Goal: Transaction & Acquisition: Purchase product/service

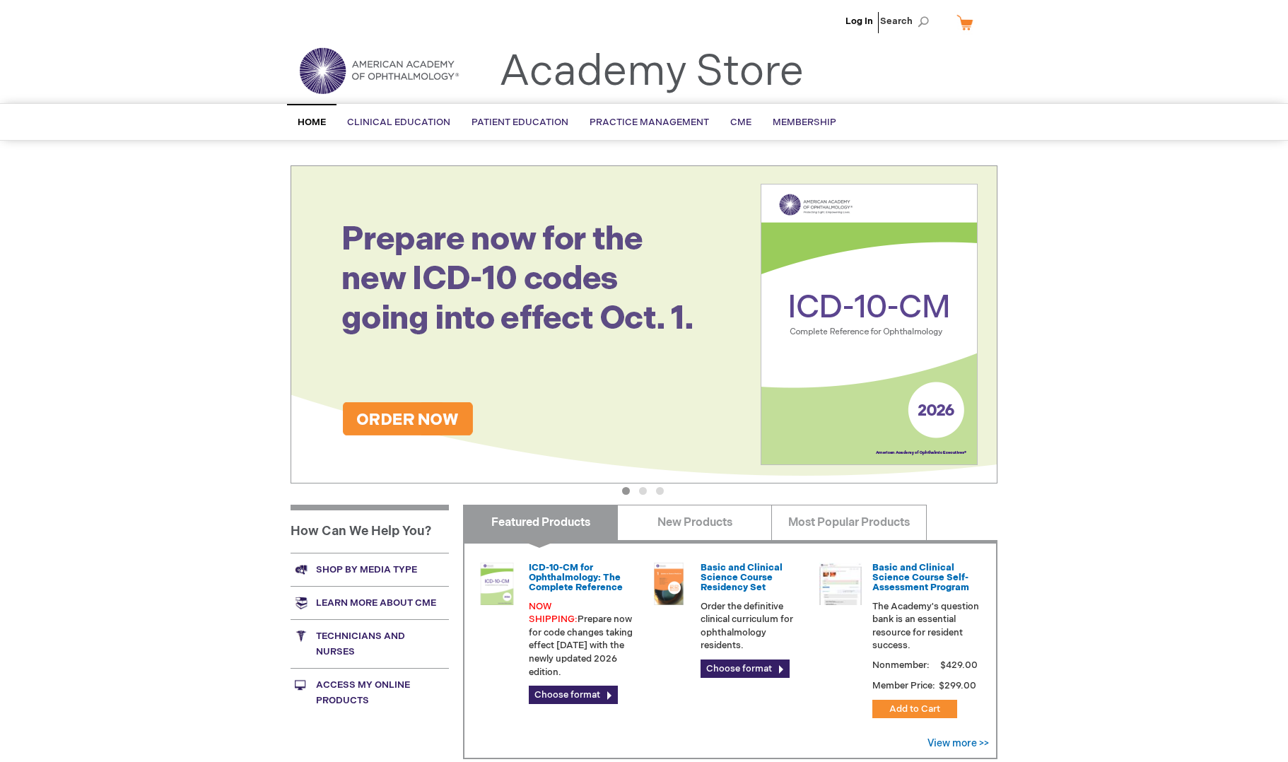
click at [1120, 246] on div "Log In Search My Cart CLOSE RECENTLY ADDED ITEM(S) Close There are no items in …" at bounding box center [644, 497] width 1288 height 995
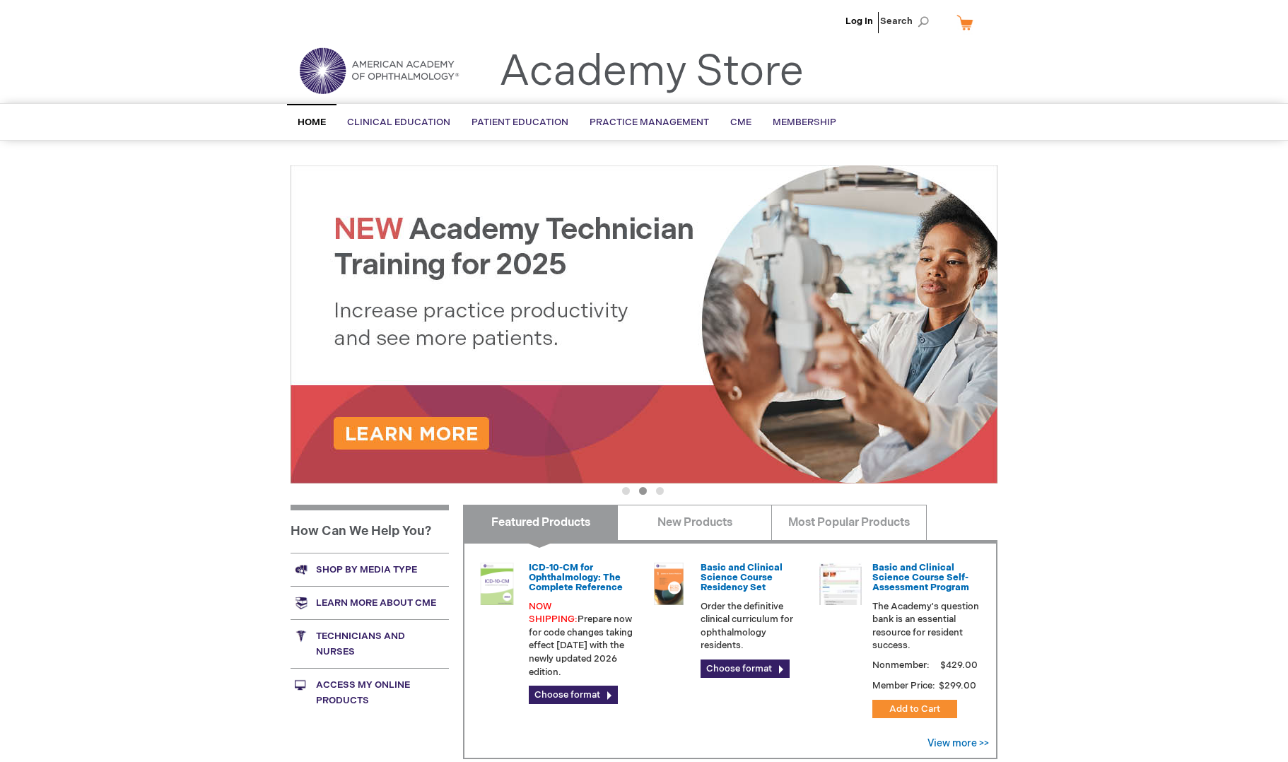
click at [1120, 242] on div "Log In Search My Cart CLOSE RECENTLY ADDED ITEM(S) Close There are no items in …" at bounding box center [644, 497] width 1288 height 995
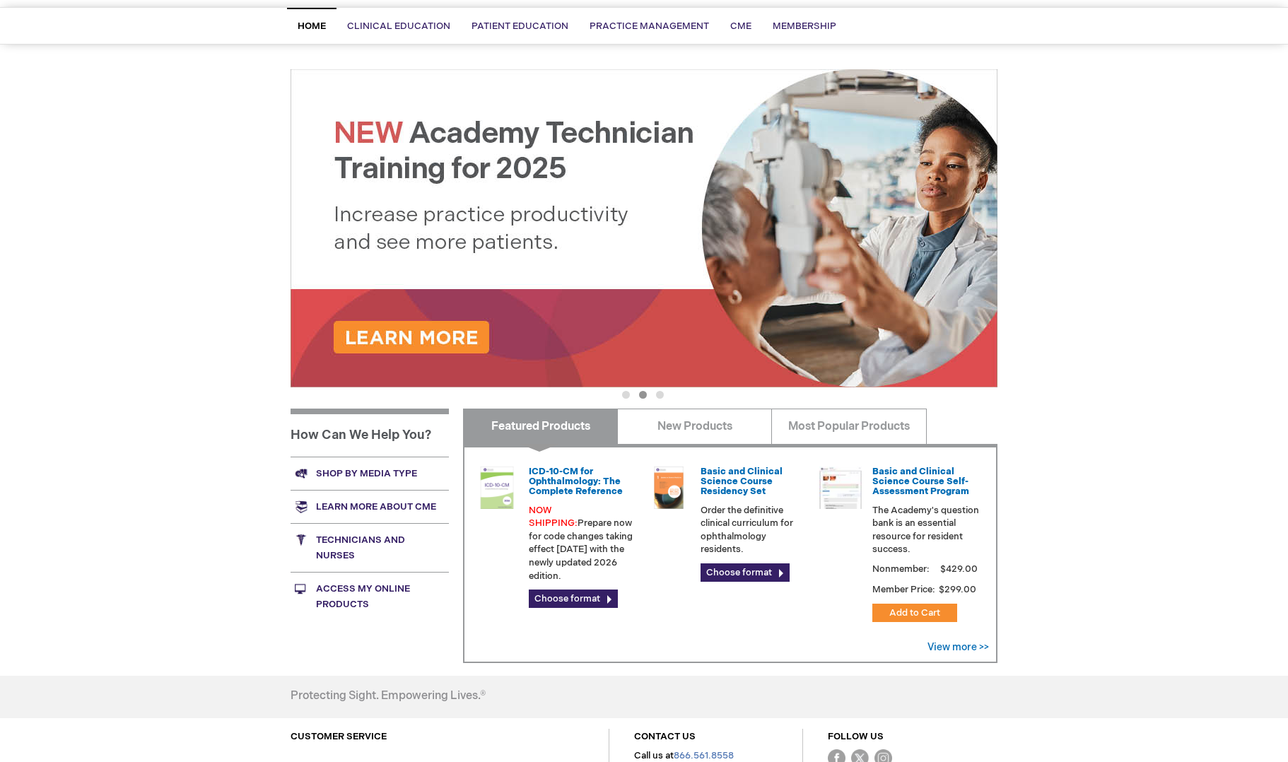
scroll to position [141, 0]
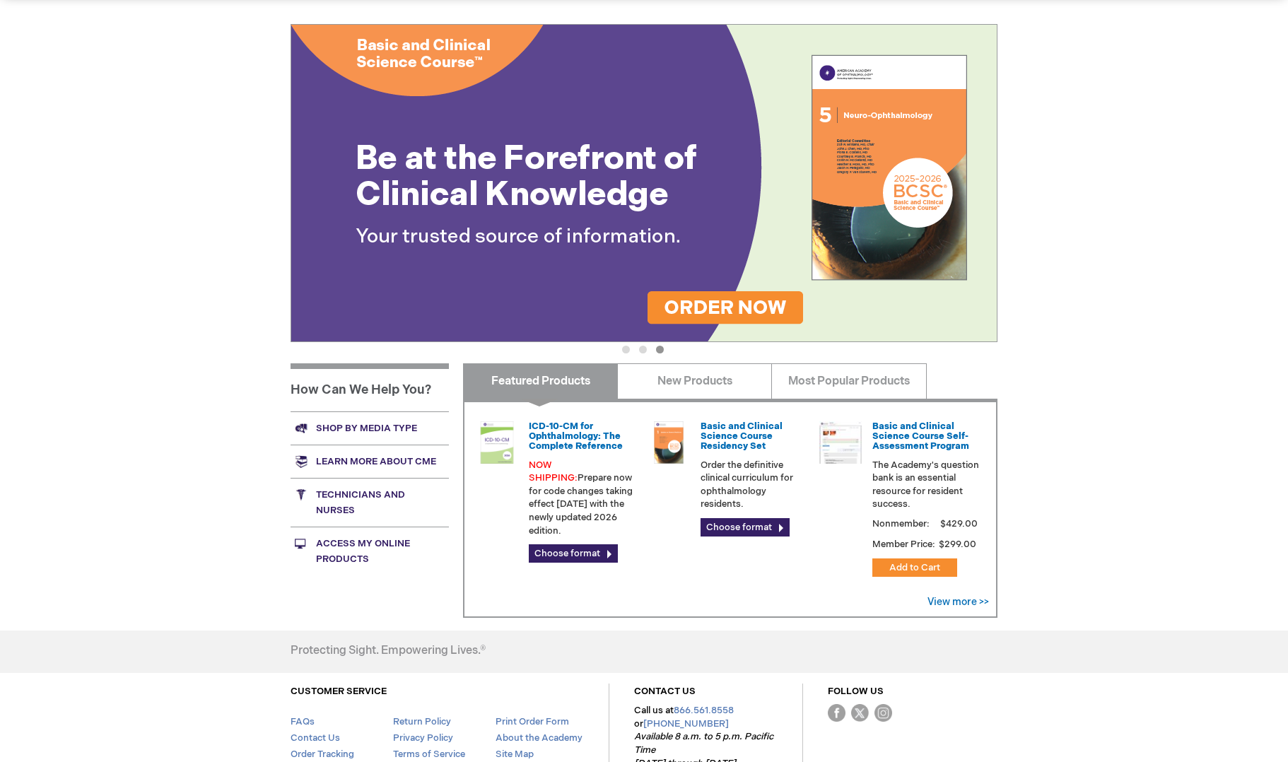
click at [1089, 363] on div "Log In Search My Cart CLOSE RECENTLY ADDED ITEM(S) Close There are no items in …" at bounding box center [644, 356] width 1288 height 995
drag, startPoint x: 1089, startPoint y: 363, endPoint x: 1099, endPoint y: 420, distance: 57.3
click at [1099, 420] on div "Log In Search My Cart CLOSE RECENTLY ADDED ITEM(S) Close There are no items in …" at bounding box center [644, 356] width 1288 height 995
click at [1072, 393] on div "Log In Search My Cart CLOSE RECENTLY ADDED ITEM(S) Close There are no items in …" at bounding box center [644, 356] width 1288 height 995
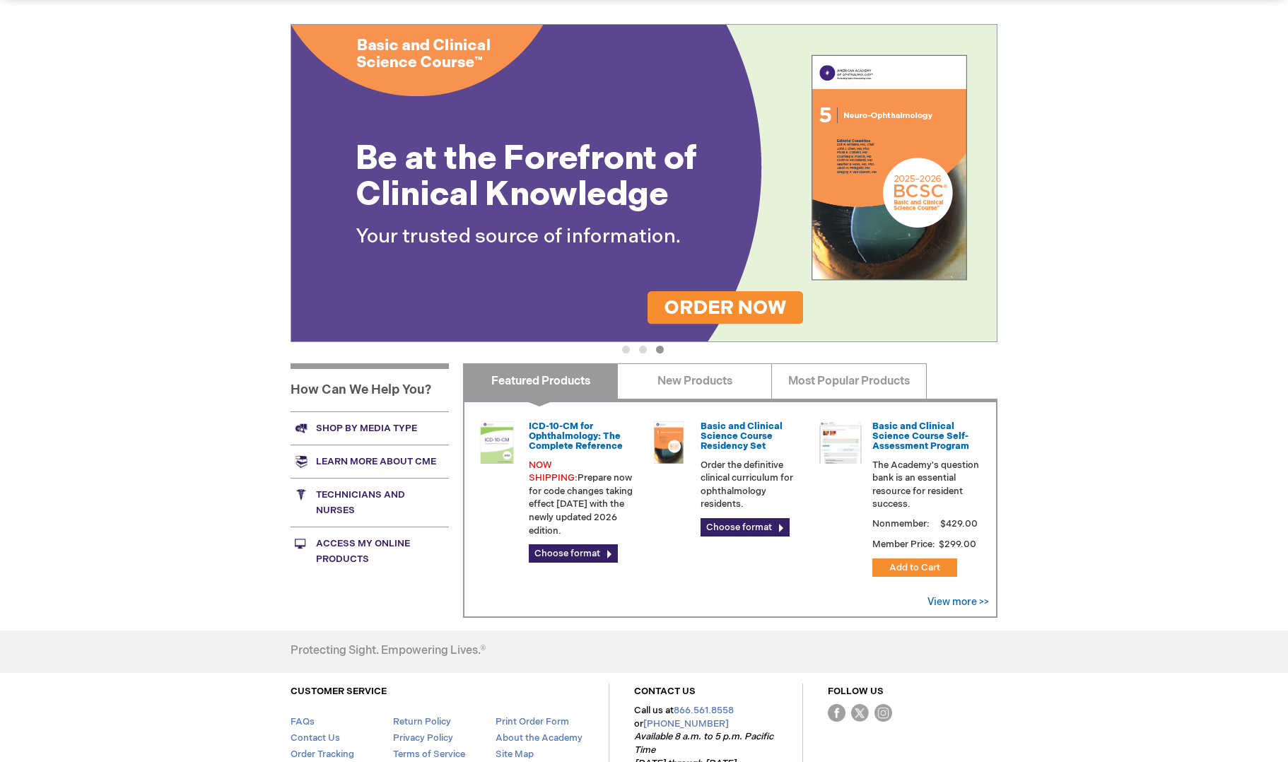
click at [1077, 355] on div "Log In Search My Cart CLOSE RECENTLY ADDED ITEM(S) Close There are no items in …" at bounding box center [644, 356] width 1288 height 995
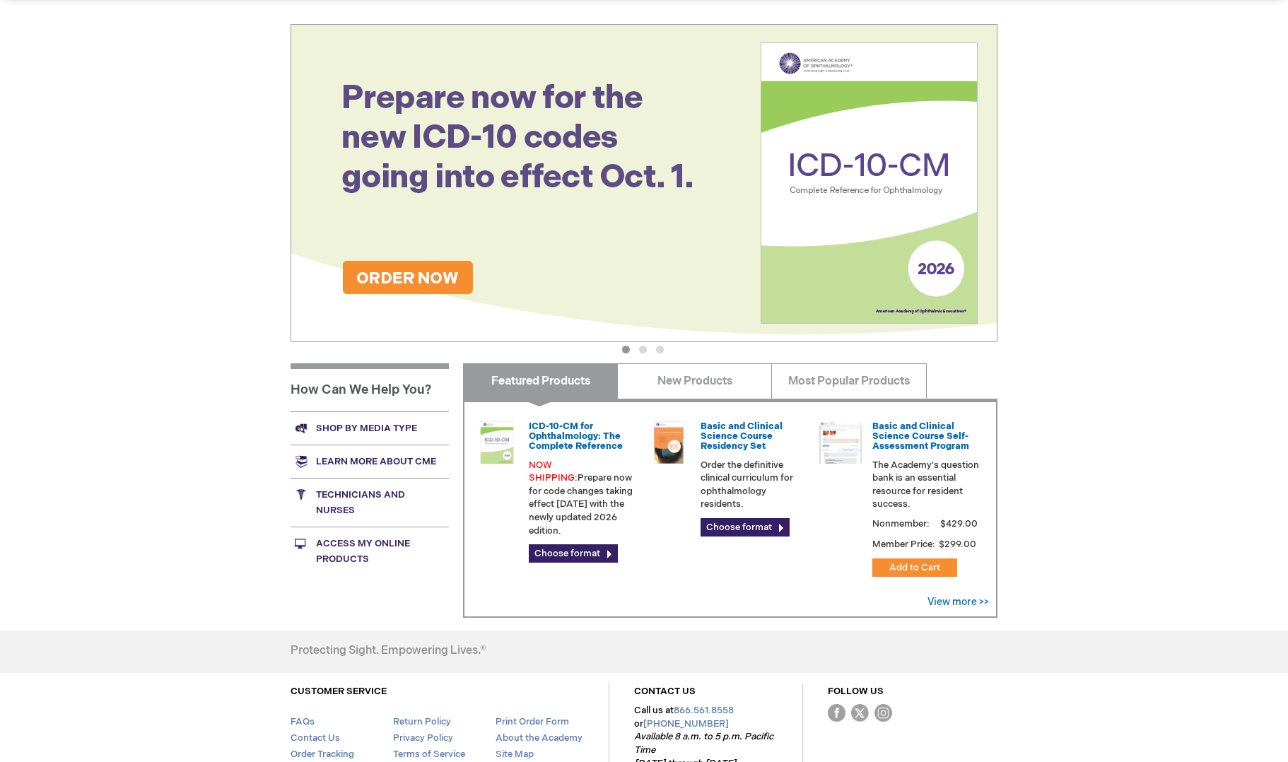
drag, startPoint x: 1092, startPoint y: 384, endPoint x: 1098, endPoint y: 395, distance: 13.0
click at [1098, 395] on div "Log In Search My Cart CLOSE RECENTLY ADDED ITEM(S) Close There are no items in …" at bounding box center [644, 356] width 1288 height 995
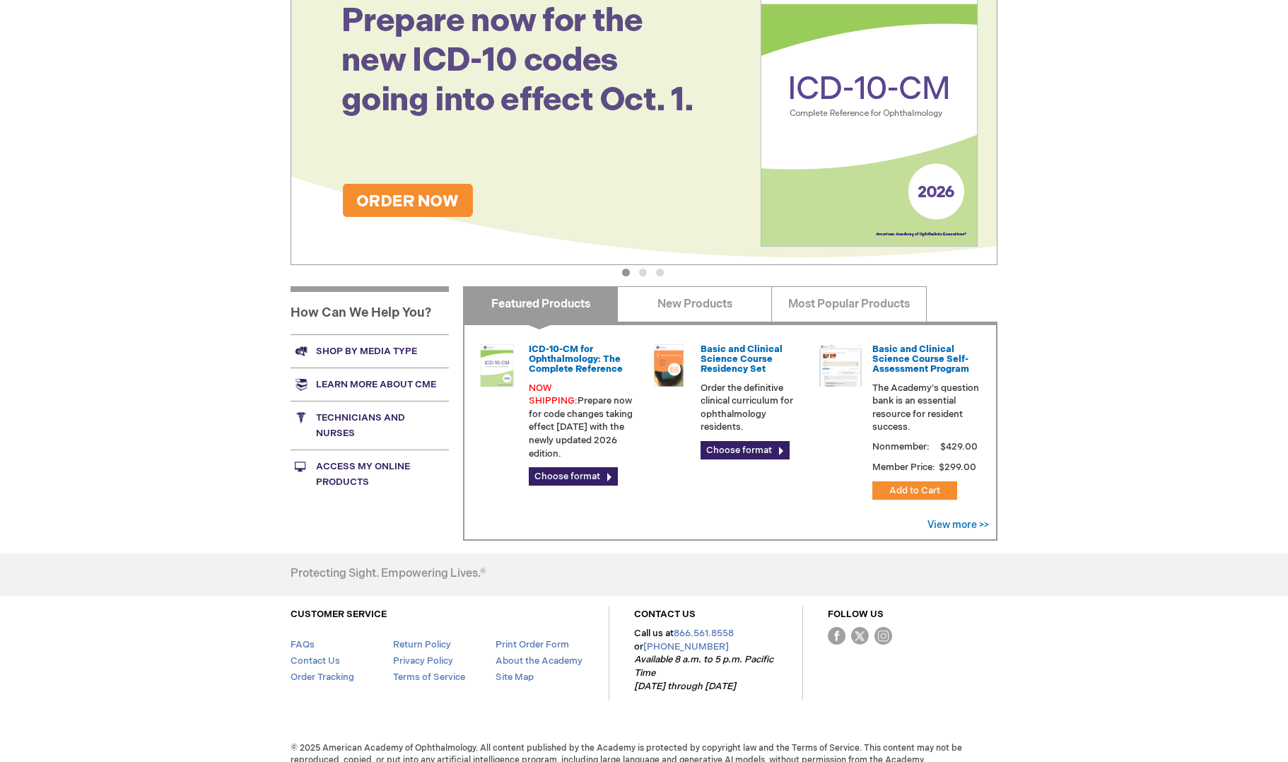
scroll to position [233, 0]
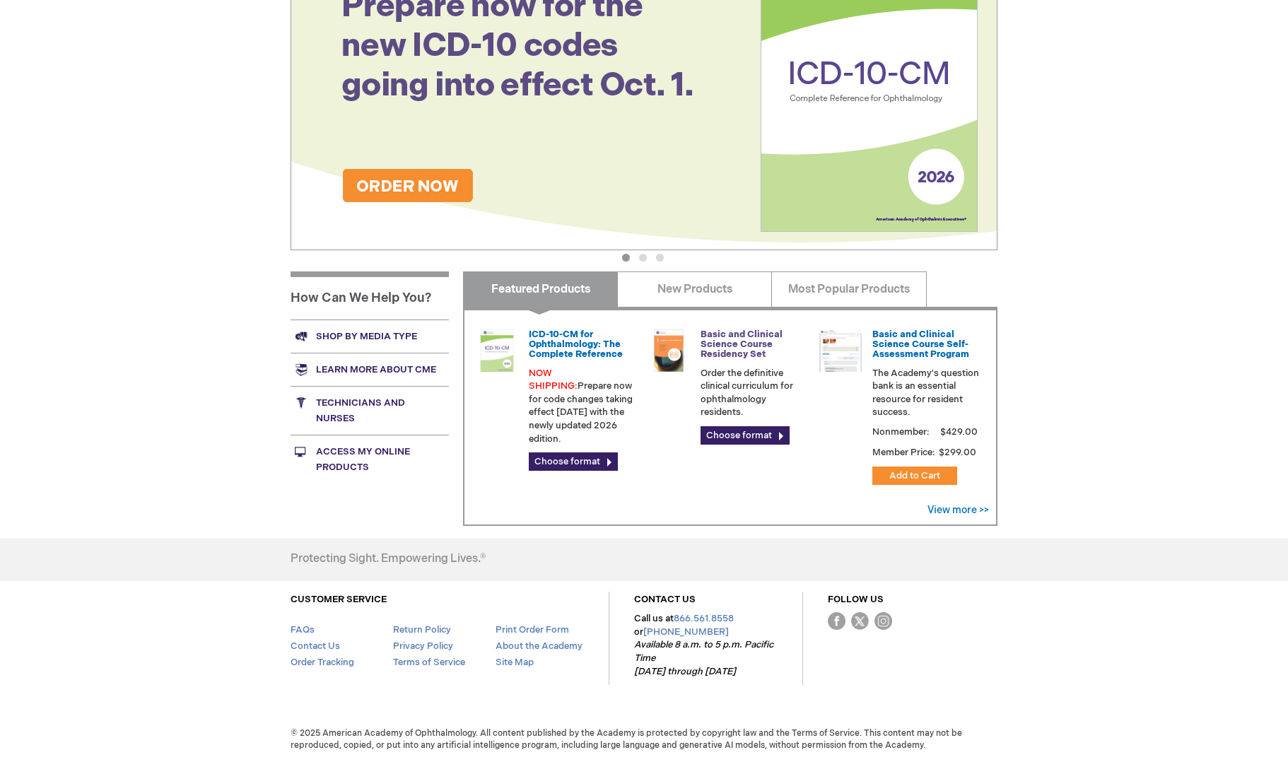
click at [722, 334] on link "Basic and Clinical Science Course Residency Set" at bounding box center [742, 345] width 82 height 32
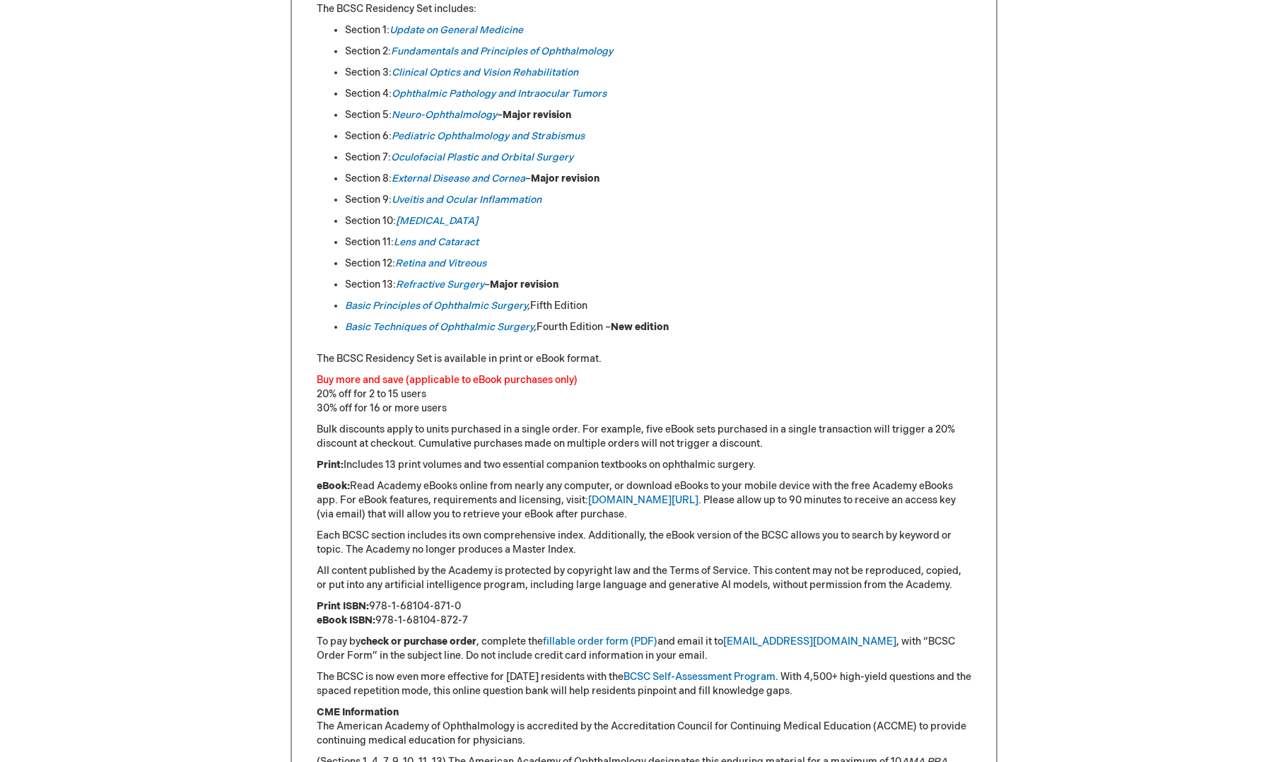
scroll to position [778, 0]
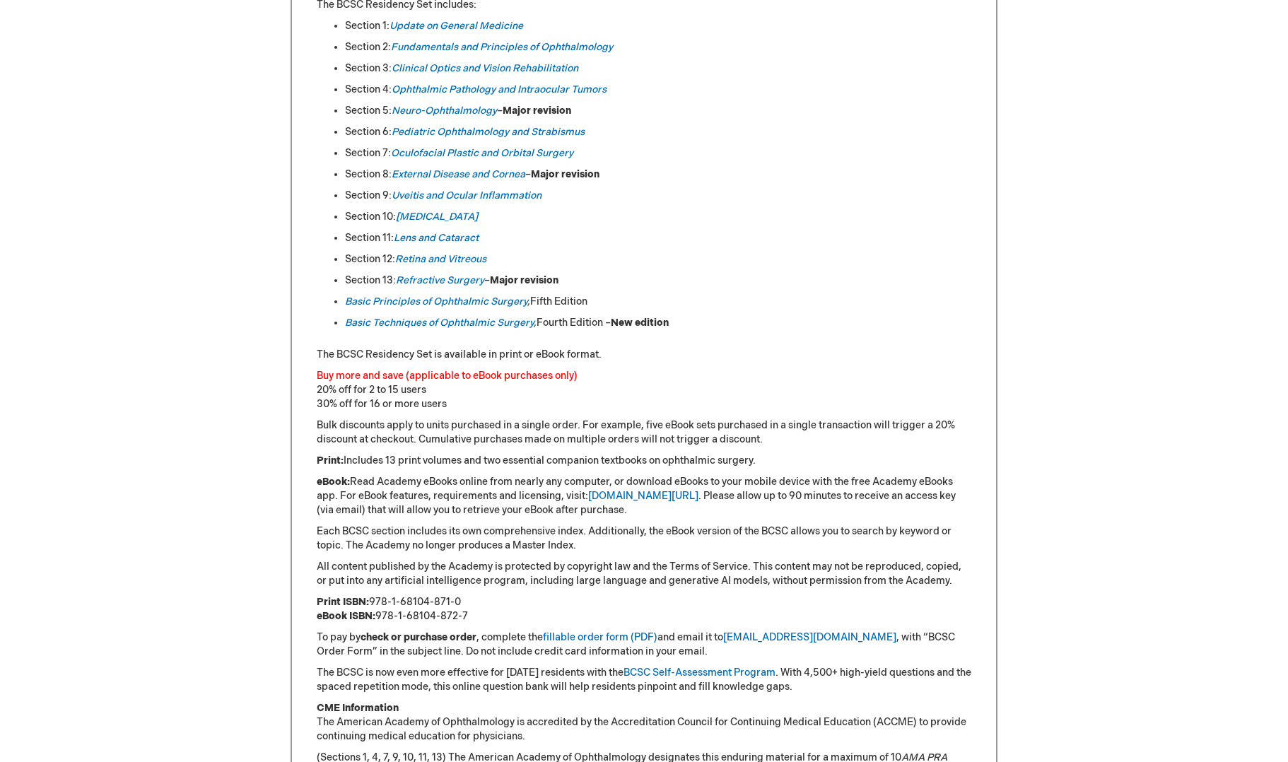
click at [677, 363] on div "Equip ophthalmic residents with the Academy’s definitive curriculum: the 2025-2…" at bounding box center [644, 339] width 655 height 951
click at [749, 337] on div "Equip ophthalmic residents with the Academy’s definitive curriculum: the 2025-2…" at bounding box center [644, 339] width 655 height 951
click at [755, 366] on div "Equip ophthalmic residents with the Academy’s definitive curriculum: the 2025-2…" at bounding box center [644, 339] width 655 height 951
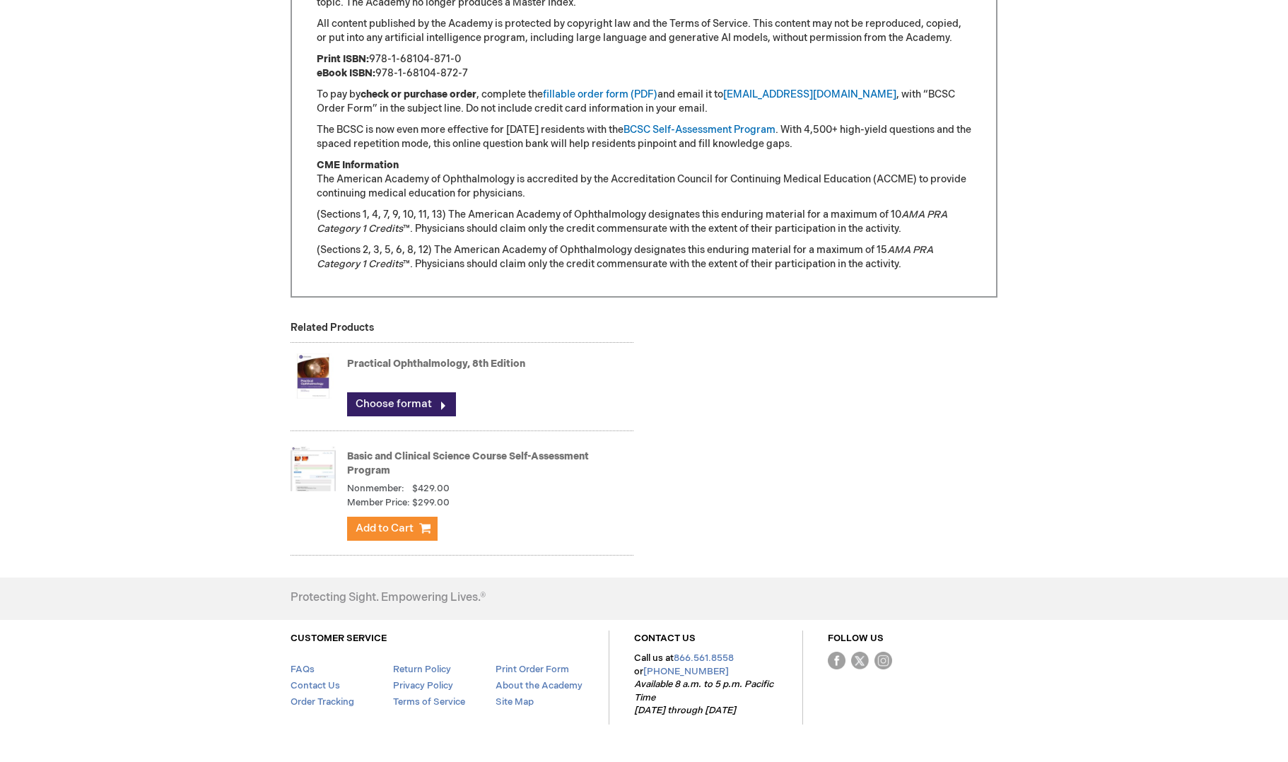
scroll to position [1360, 0]
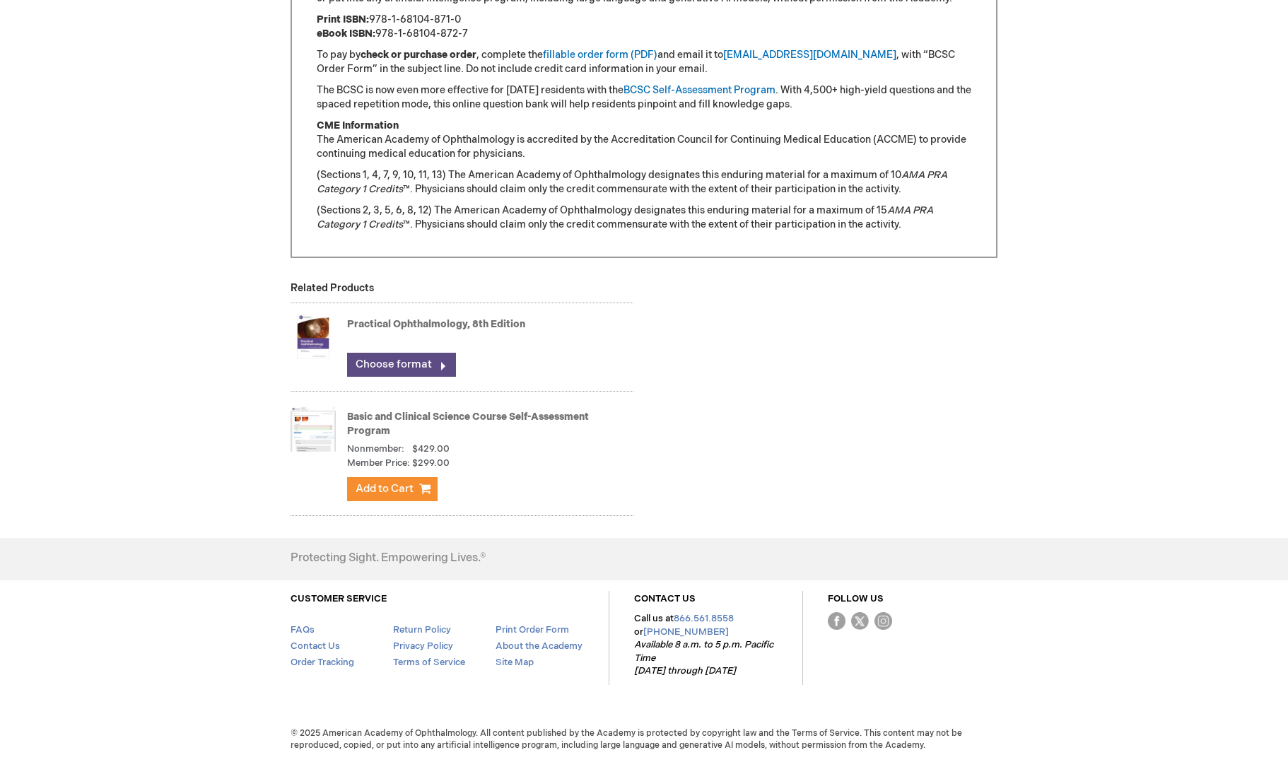
click at [433, 365] on link "Choose format" at bounding box center [401, 365] width 109 height 24
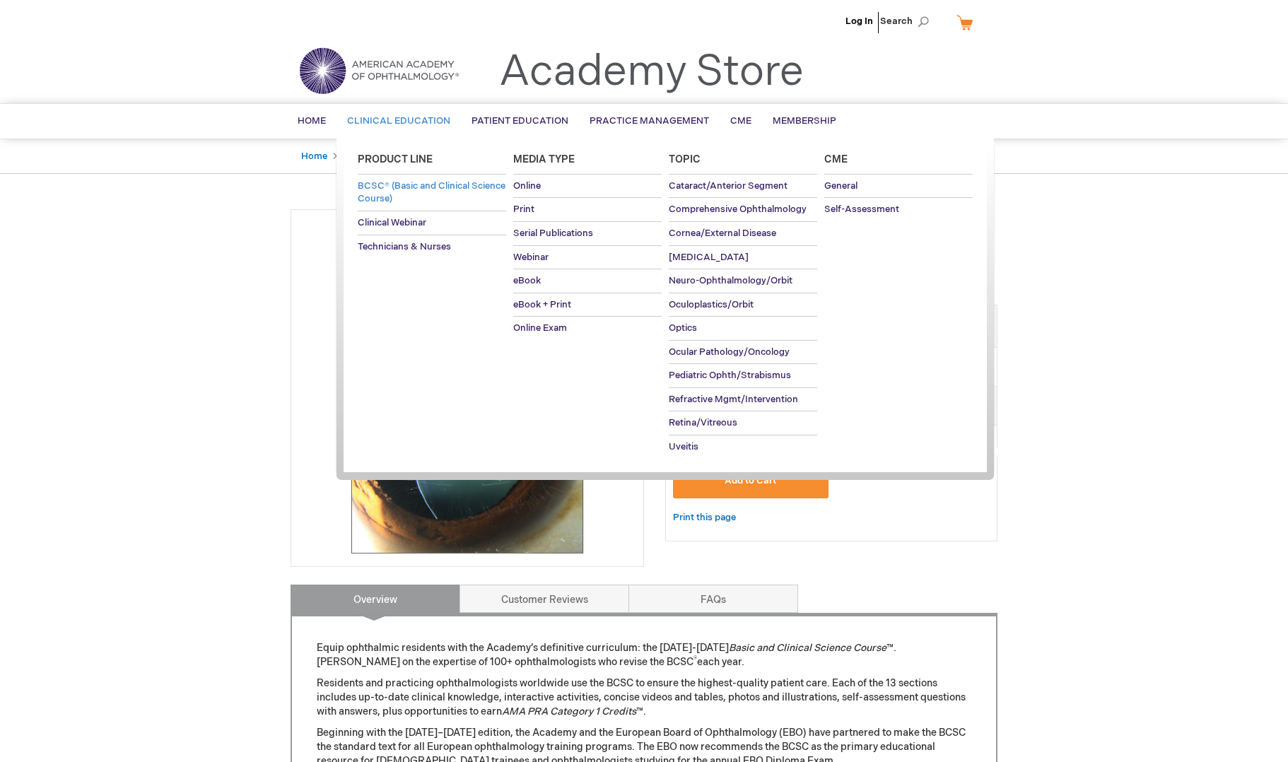
click at [389, 192] on link "BCSC® (Basic and Clinical Science Course)" at bounding box center [432, 193] width 148 height 36
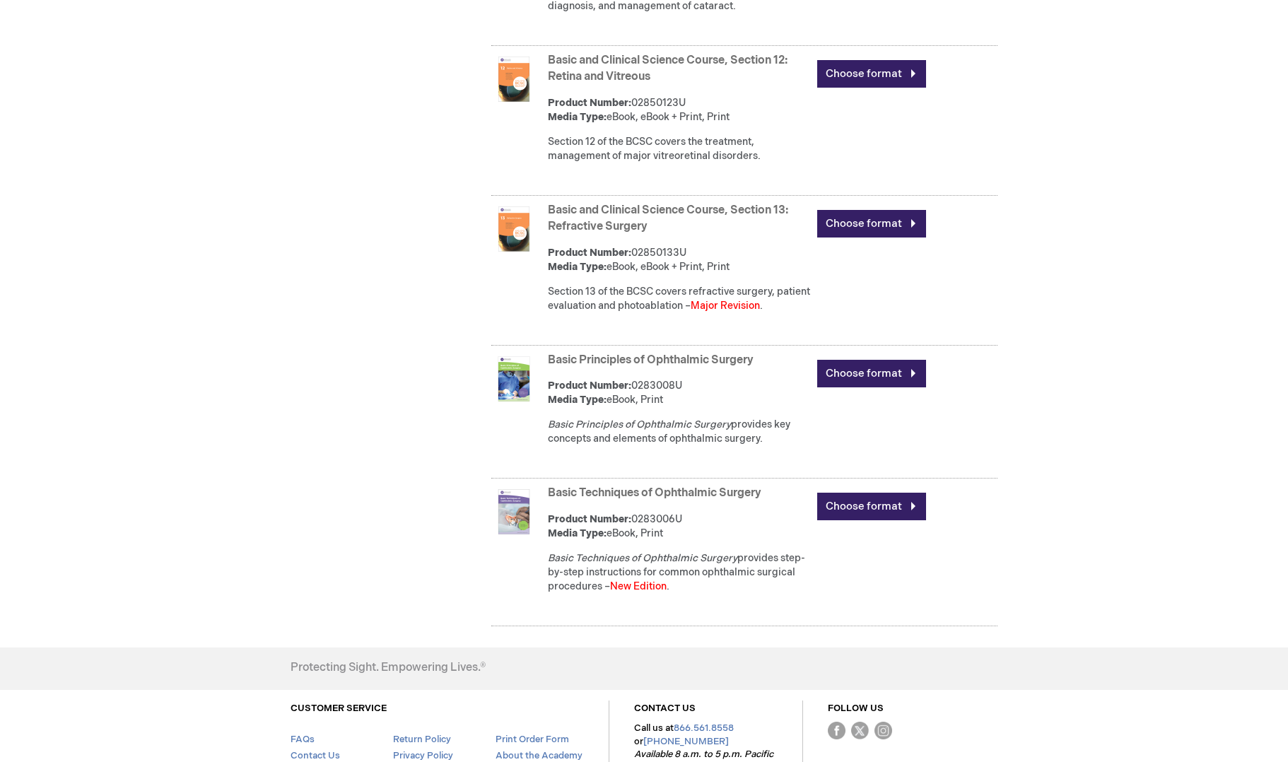
scroll to position [2513, 0]
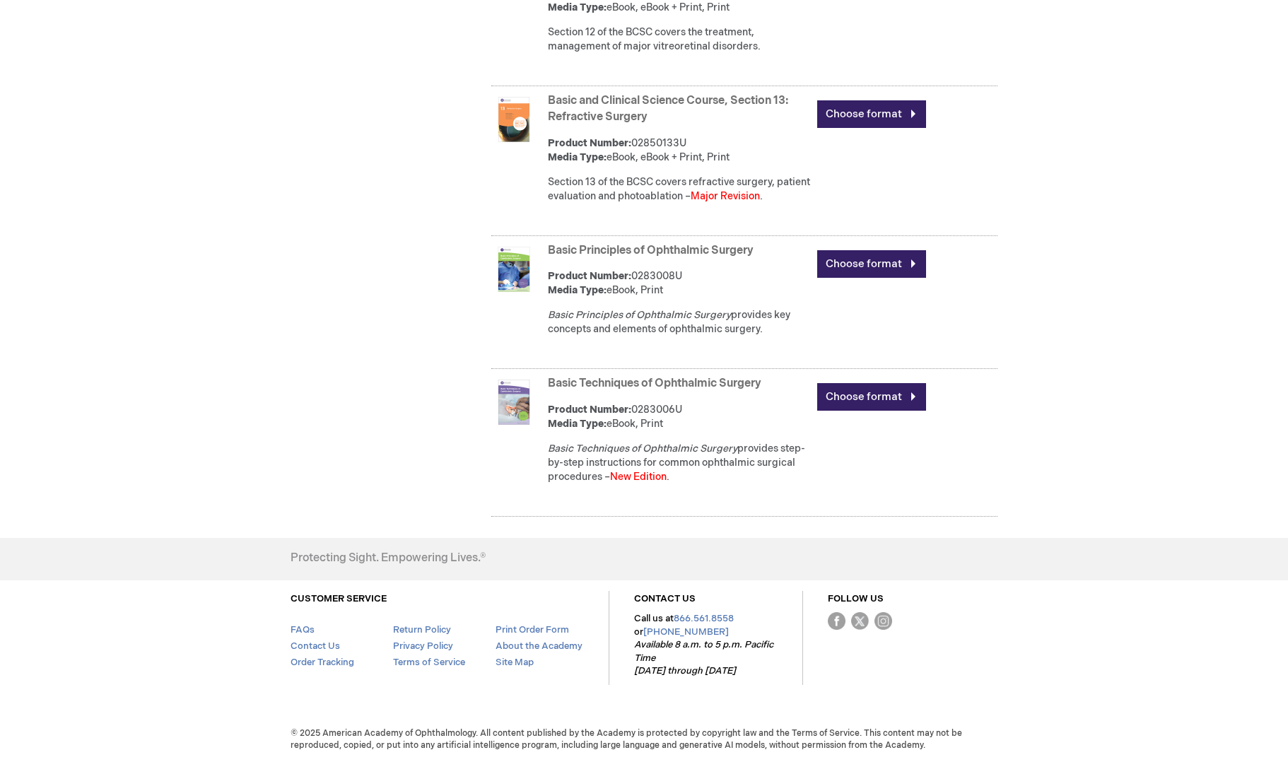
click at [984, 461] on div "Basic Techniques of Ophthalmic Surgery Product Number: 0283006U Media Type: eBo…" at bounding box center [773, 434] width 450 height 122
click at [988, 391] on div "Choose format" at bounding box center [907, 397] width 180 height 49
drag, startPoint x: 991, startPoint y: 432, endPoint x: 994, endPoint y: 442, distance: 10.3
click at [993, 442] on div "Basic Techniques of Ophthalmic Surgery Product Number: 0283006U Media Type: eBo…" at bounding box center [773, 434] width 450 height 122
click at [997, 442] on div "Basic Techniques of Ophthalmic Surgery Product Number: 0283006U Media Type: eBo…" at bounding box center [773, 434] width 450 height 122
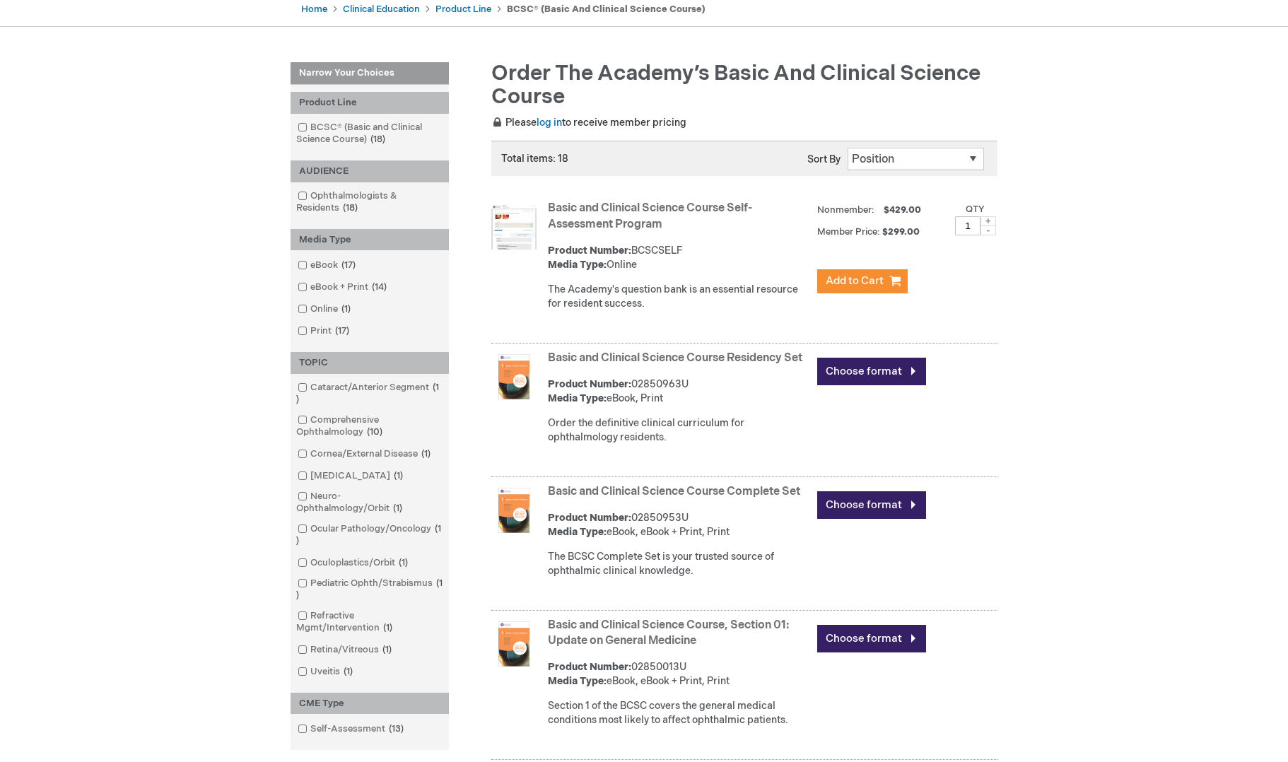
scroll to position [110, 0]
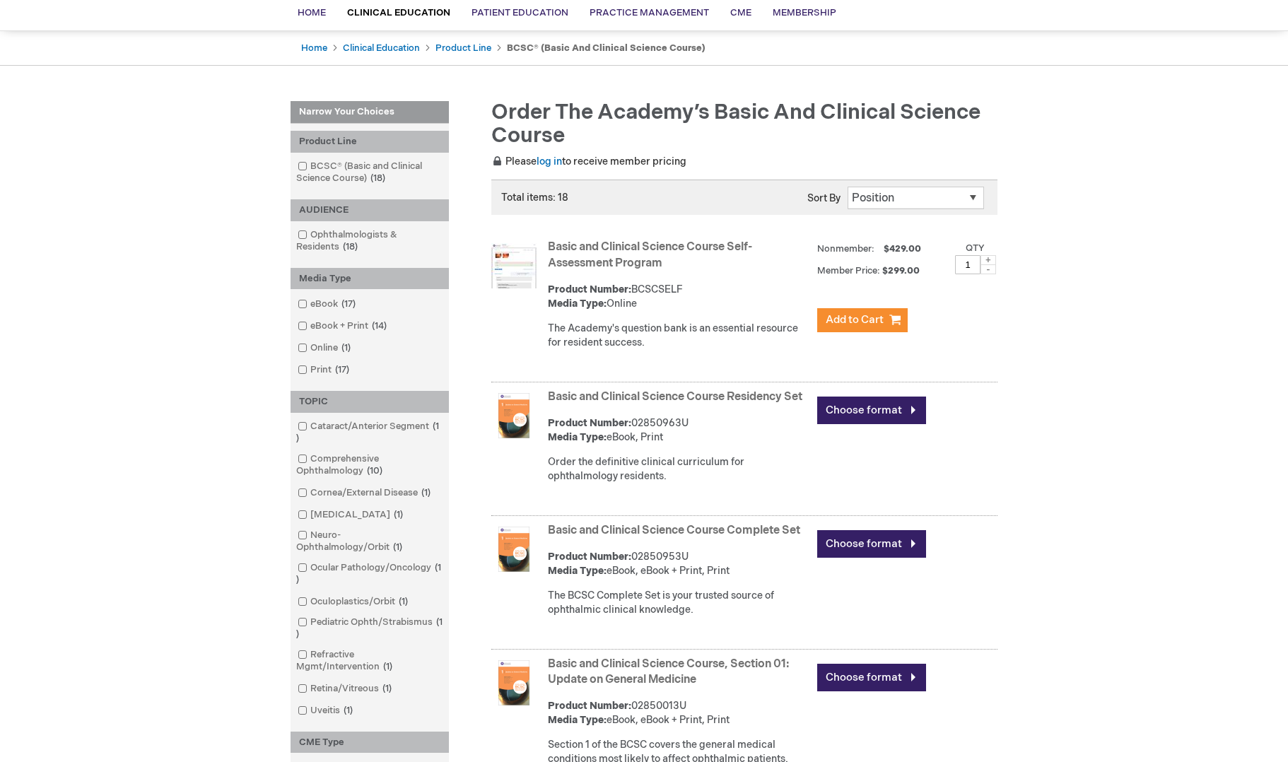
click at [310, 233] on span at bounding box center [310, 234] width 0 height 11
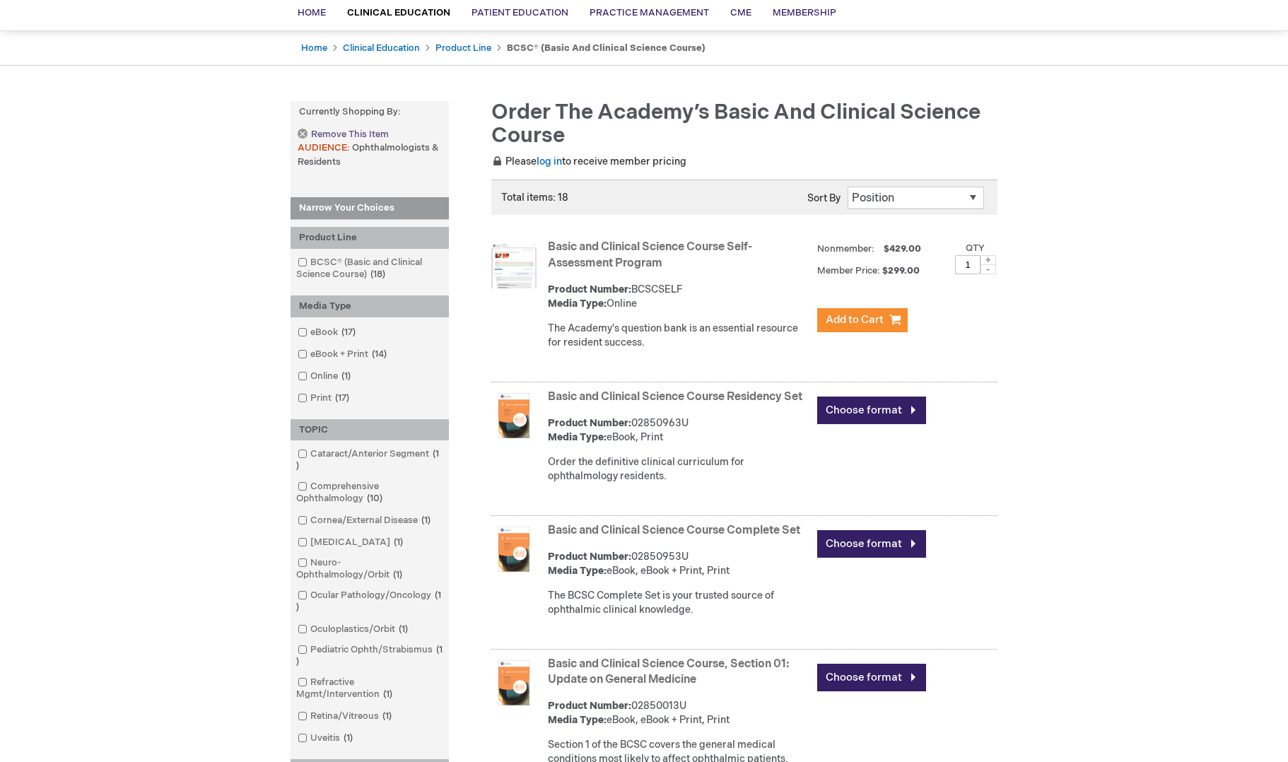
click at [304, 132] on link "Remove This Item" at bounding box center [343, 135] width 90 height 12
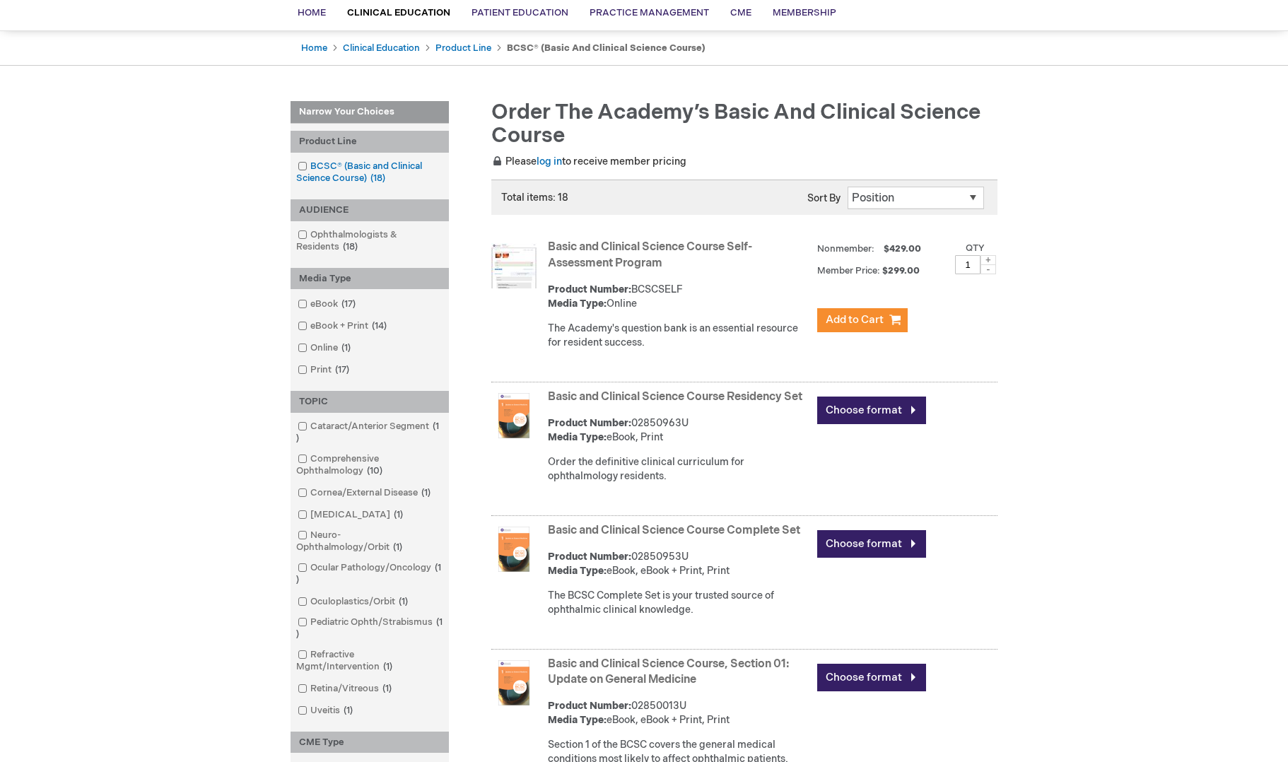
click at [310, 165] on span at bounding box center [310, 165] width 0 height 11
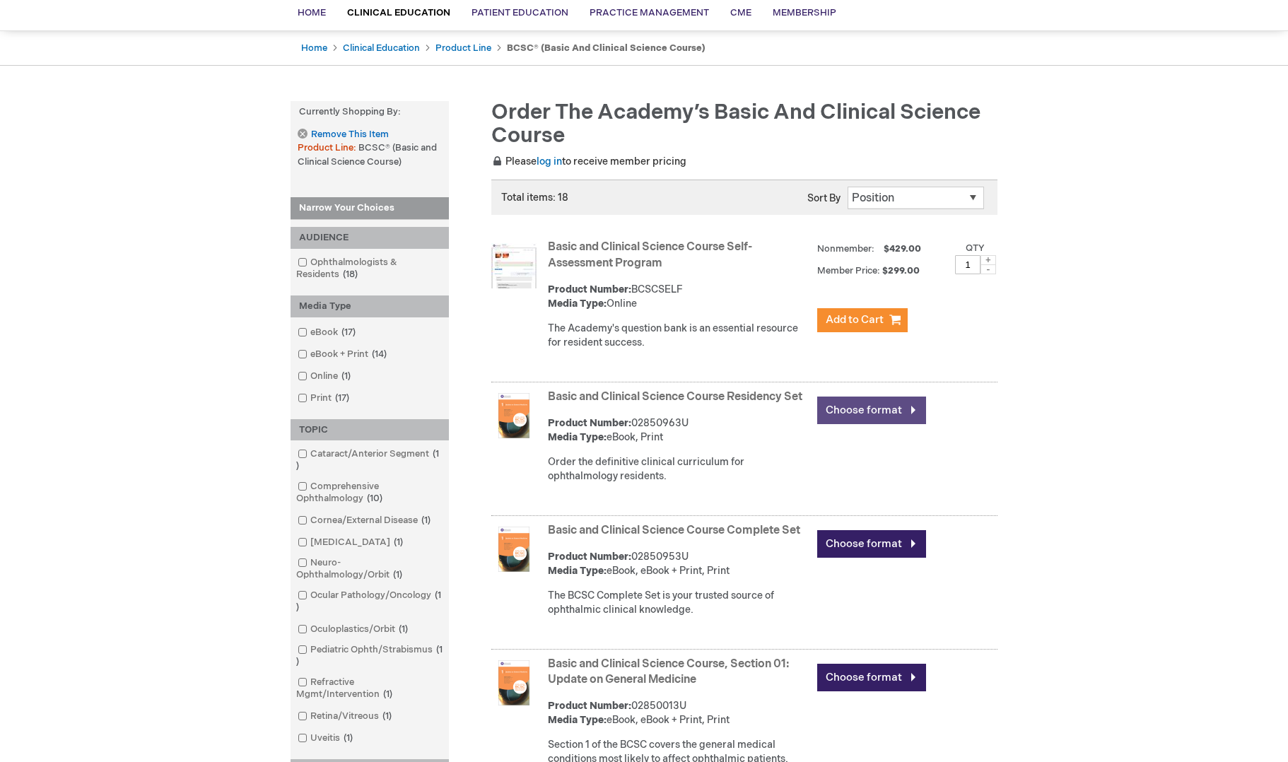
click at [873, 411] on link "Choose format" at bounding box center [871, 411] width 109 height 28
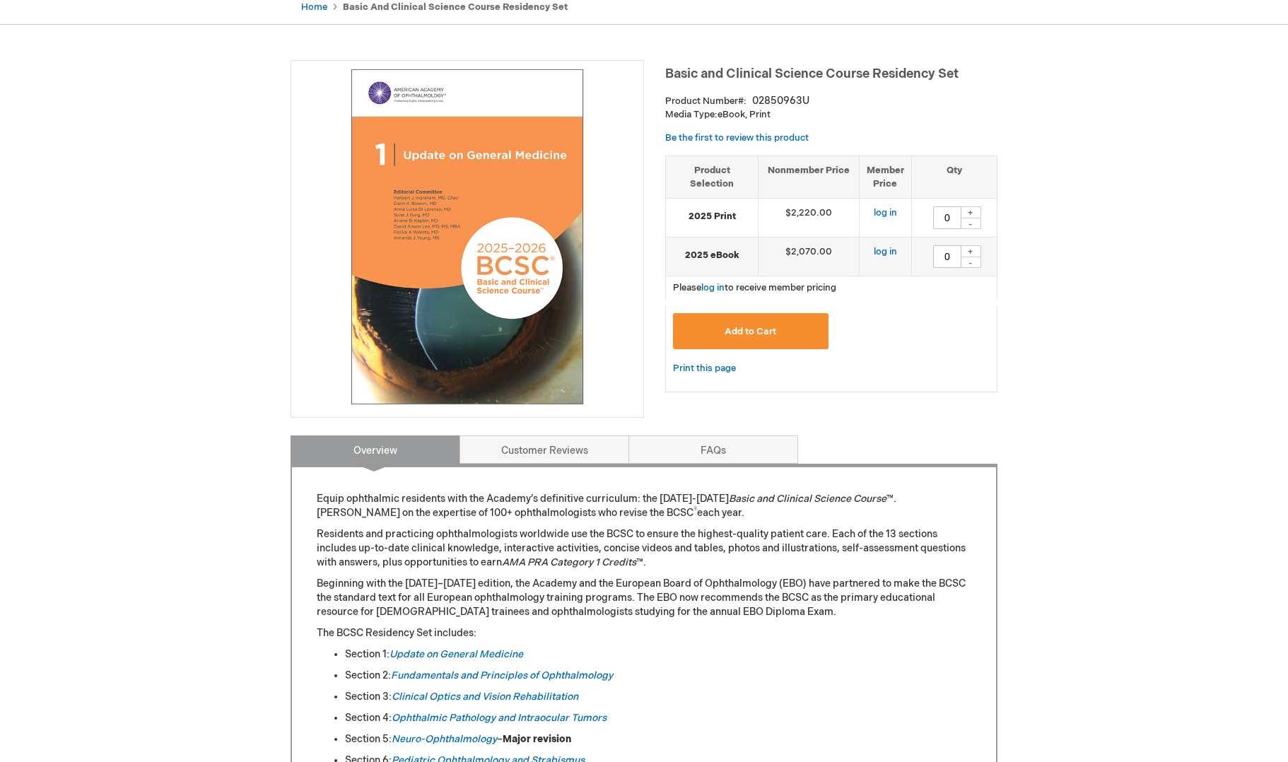
scroll to position [141, 0]
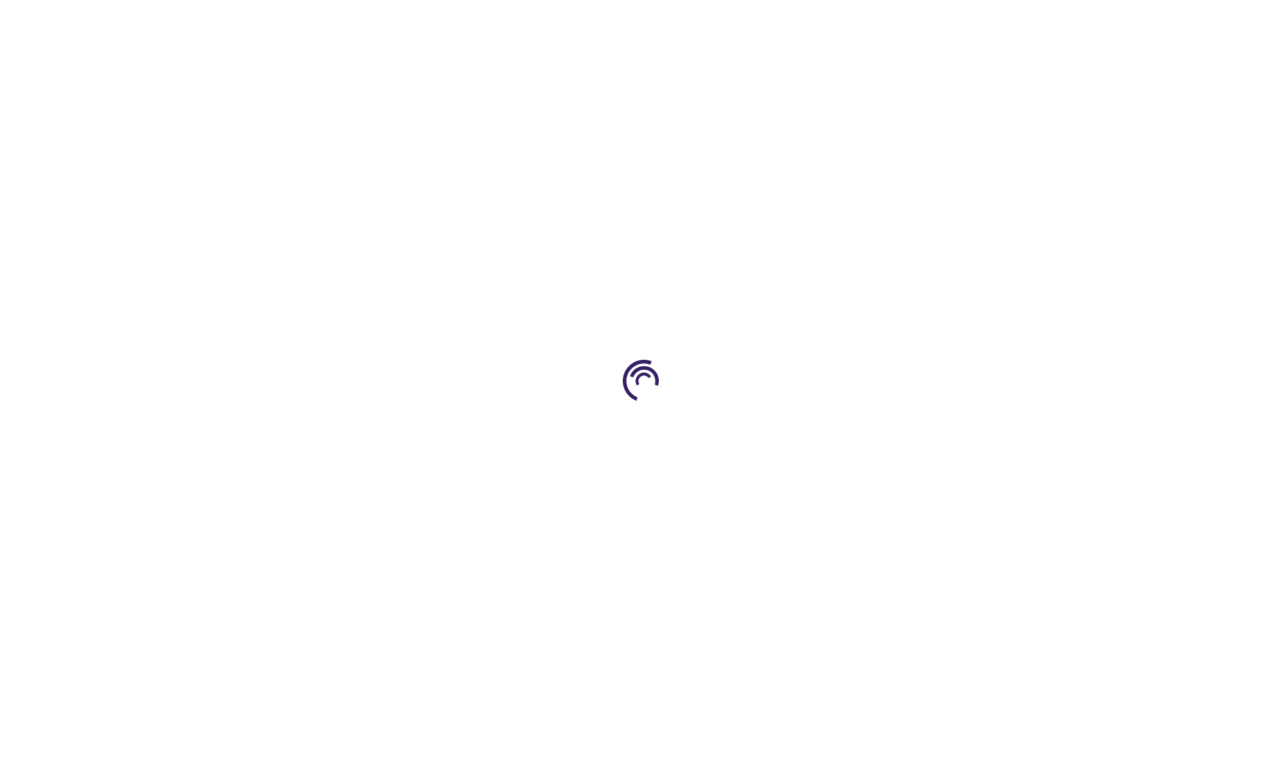
scroll to position [110, 0]
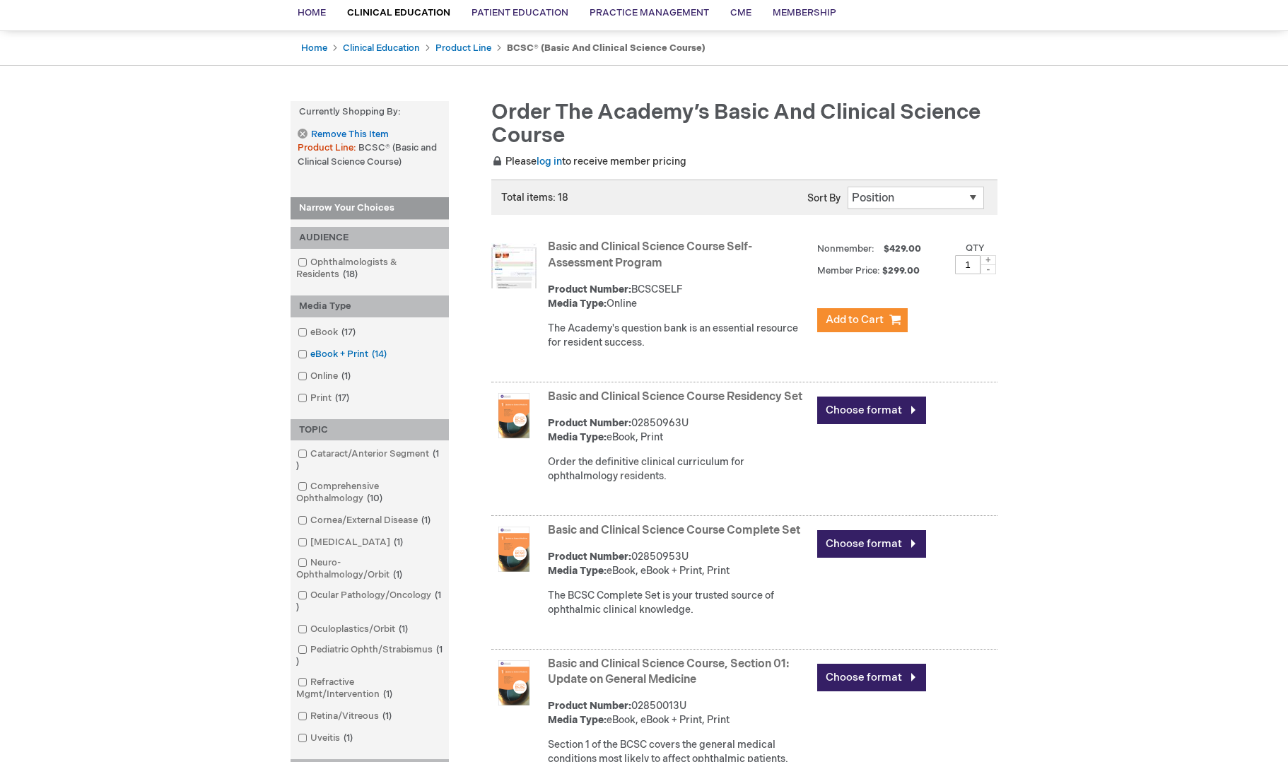
click at [310, 353] on span at bounding box center [310, 354] width 0 height 11
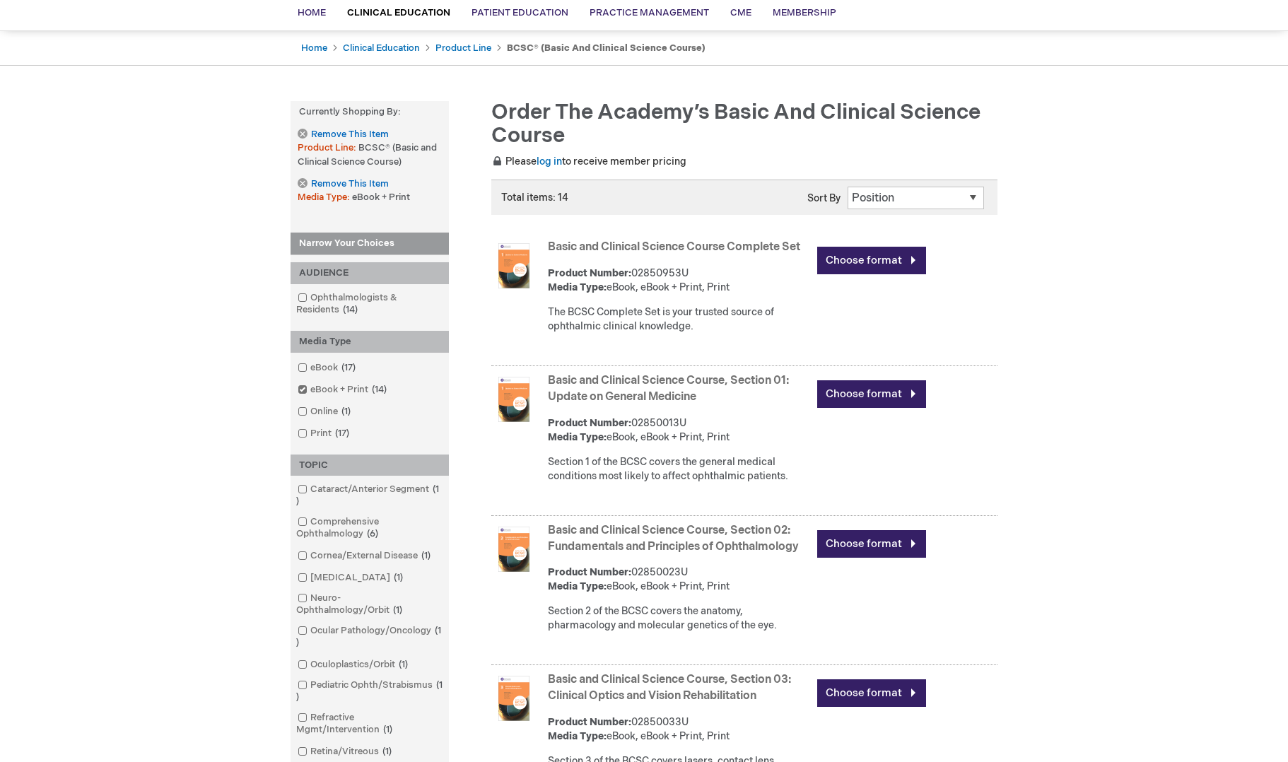
click at [973, 197] on select "Position Product Name : A to Z Product Name : Z to A Price : Low to High Price …" at bounding box center [916, 198] width 136 height 23
click at [867, 263] on link "Choose format" at bounding box center [871, 261] width 109 height 28
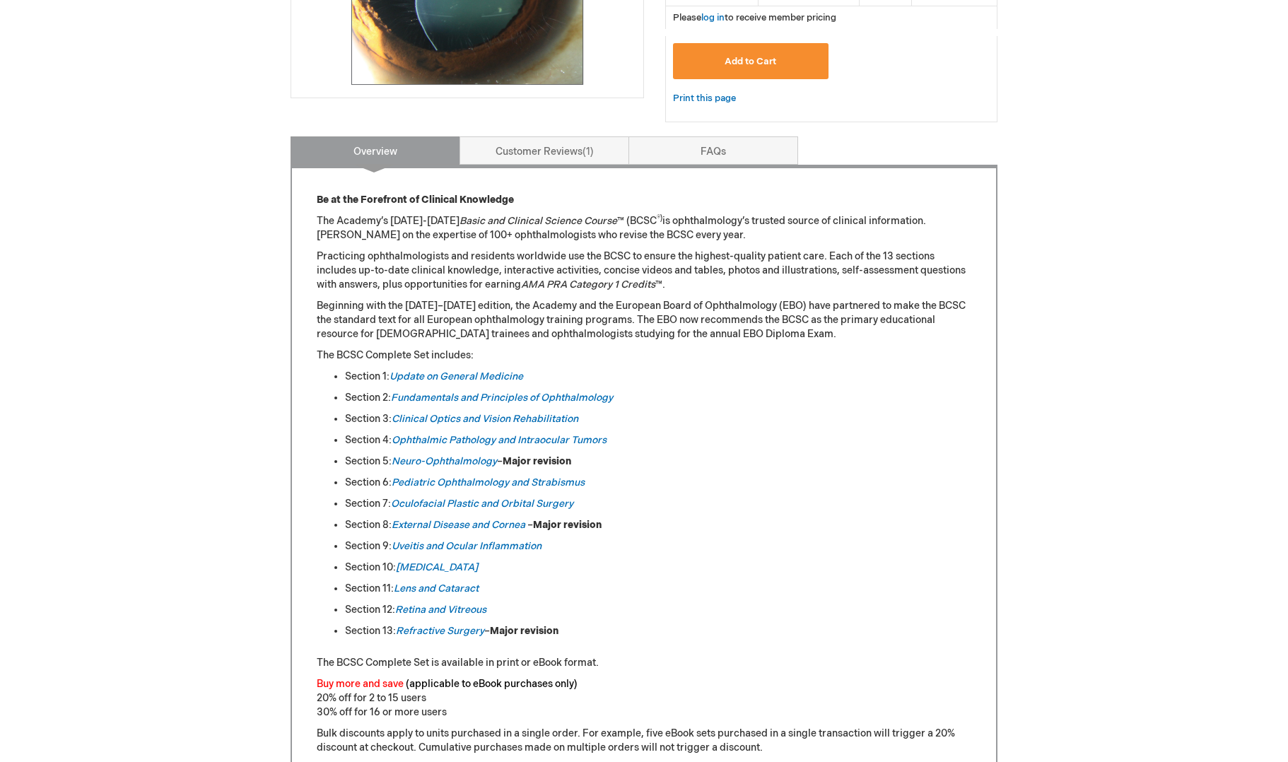
scroll to position [566, 0]
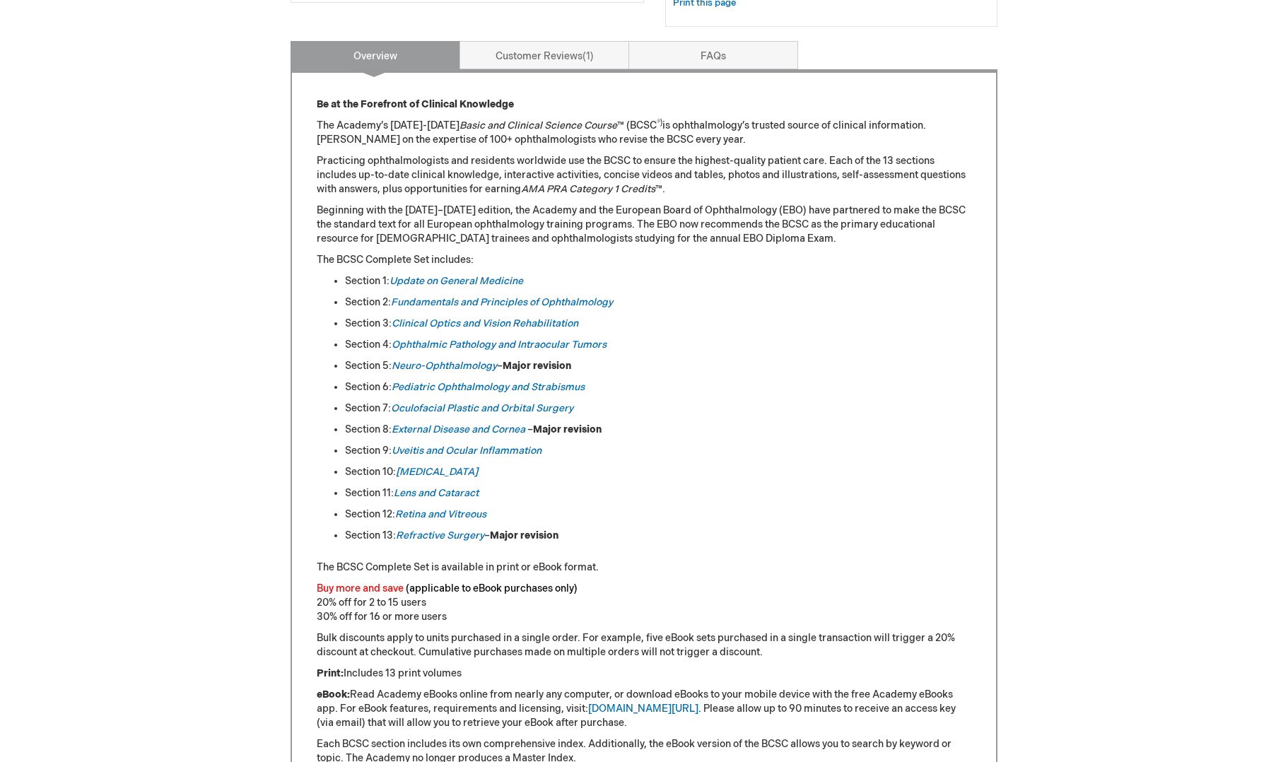
click at [1087, 342] on div "Log In Search My Cart CLOSE RECENTLY ADDED ITEM(S) Close There are no items in …" at bounding box center [644, 467] width 1288 height 2066
drag, startPoint x: 1084, startPoint y: 277, endPoint x: 1113, endPoint y: 334, distance: 63.5
click at [1084, 282] on div "Log In Search My Cart CLOSE RECENTLY ADDED ITEM(S) Close There are no items in …" at bounding box center [644, 467] width 1288 height 2066
click at [1113, 334] on div "Log In Search My Cart CLOSE RECENTLY ADDED ITEM(S) Close There are no items in …" at bounding box center [644, 467] width 1288 height 2066
click at [1110, 334] on div "Log In Search My Cart CLOSE RECENTLY ADDED ITEM(S) Close There are no items in …" at bounding box center [644, 467] width 1288 height 2066
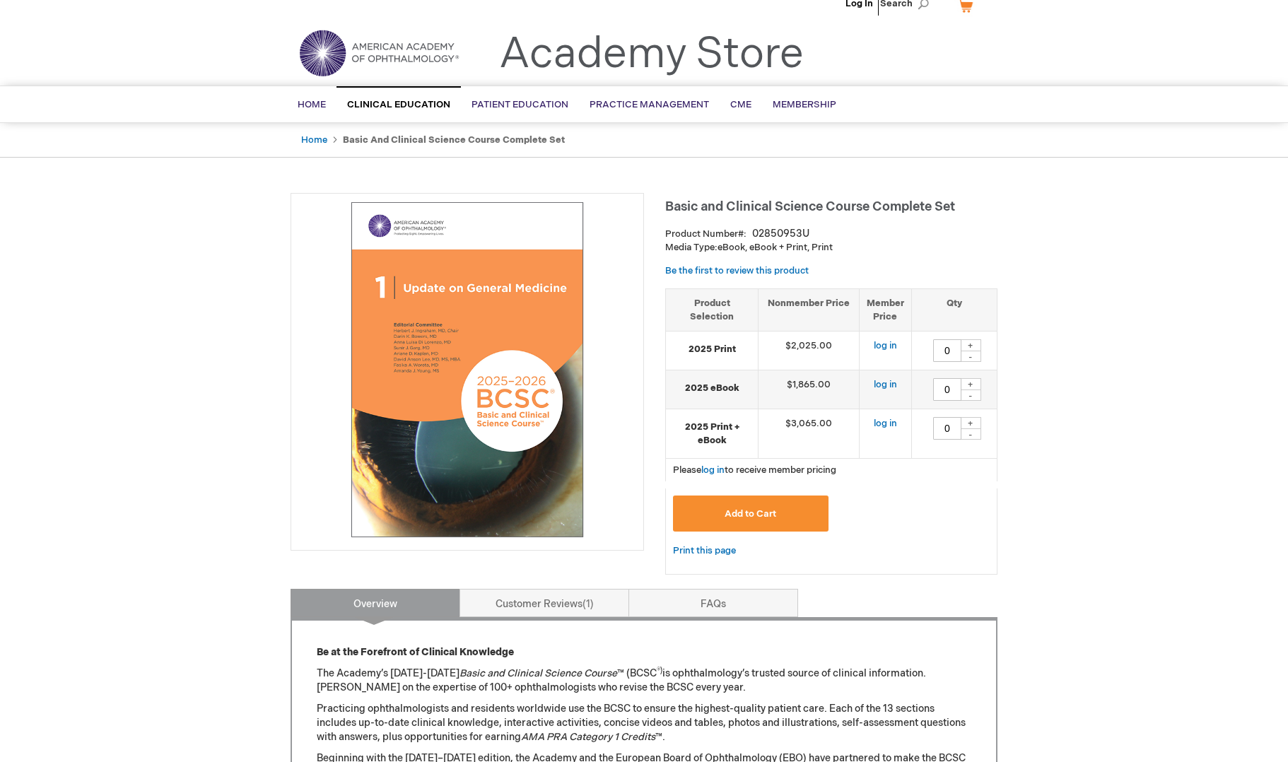
scroll to position [0, 0]
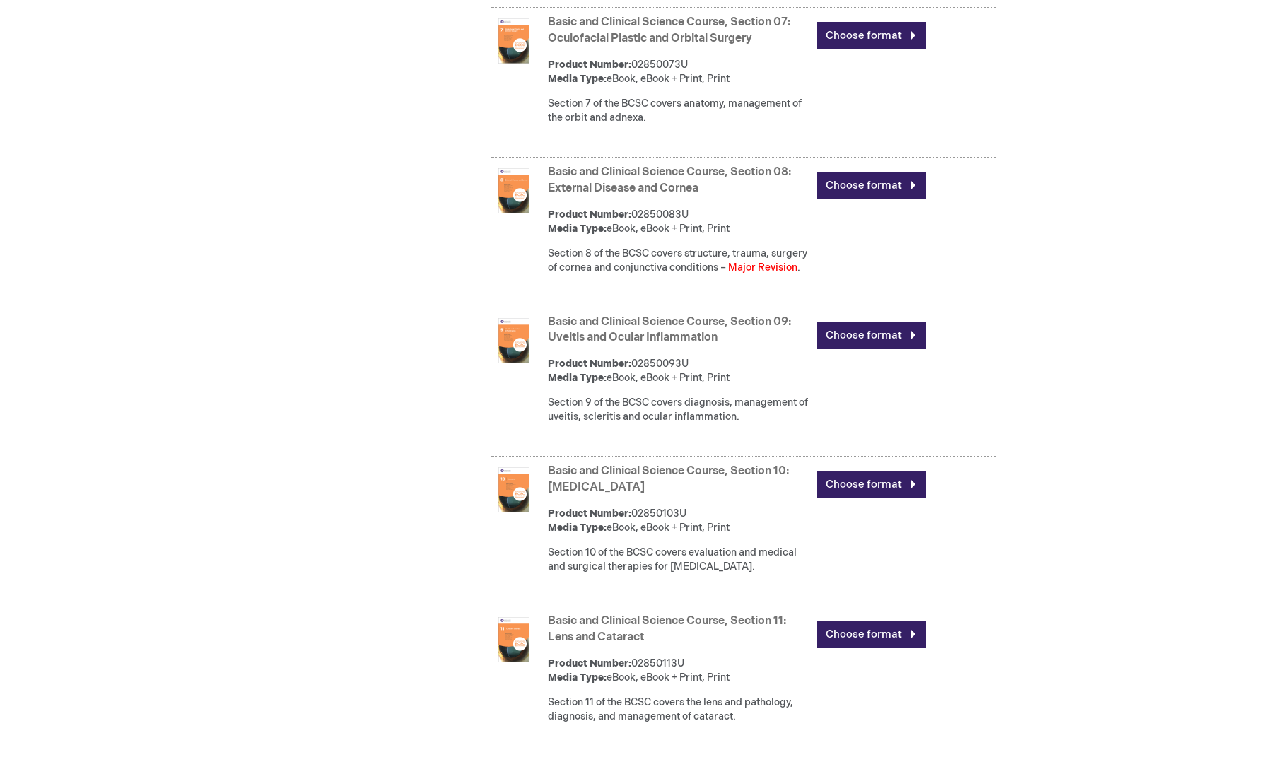
scroll to position [1382, 0]
